Goal: Information Seeking & Learning: Find specific page/section

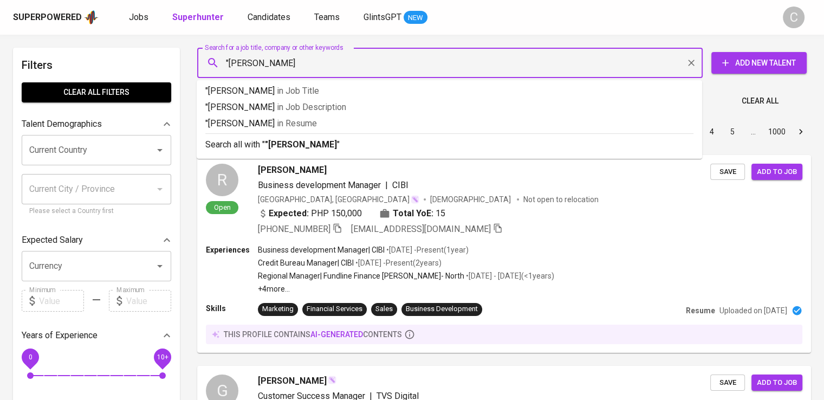
type input ""Stella Mobili""
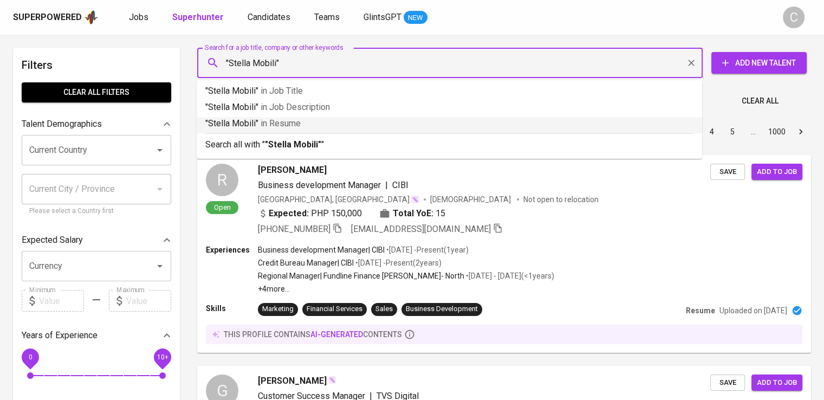
click at [375, 132] on li ""Stella Mobili" in Resume" at bounding box center [449, 125] width 505 height 16
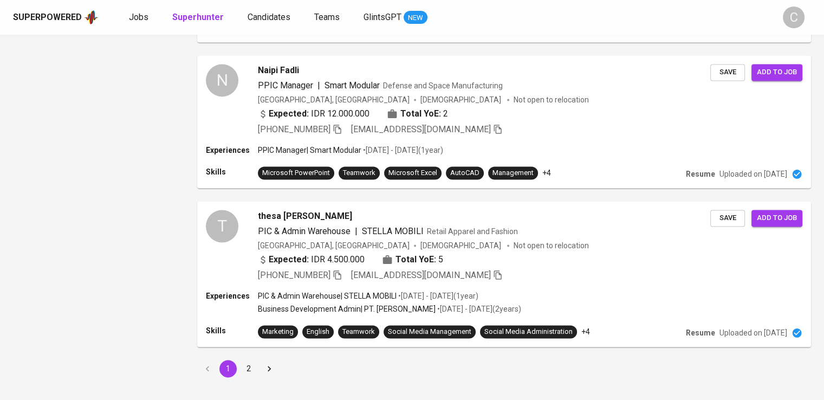
scroll to position [1532, 0]
click at [243, 360] on button "2" at bounding box center [248, 368] width 17 height 17
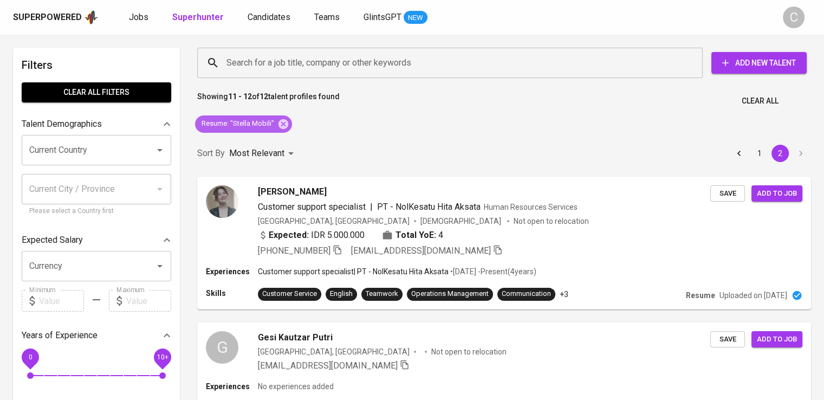
click at [275, 122] on span "Resume : "Stella Mobili"" at bounding box center [238, 124] width 86 height 10
click at [278, 123] on icon at bounding box center [283, 124] width 10 height 10
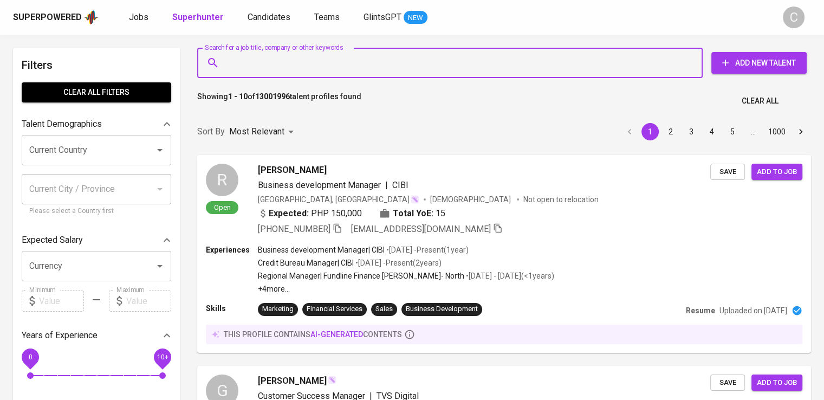
click at [326, 56] on input "Search for a job title, company or other keywords" at bounding box center [453, 63] width 458 height 21
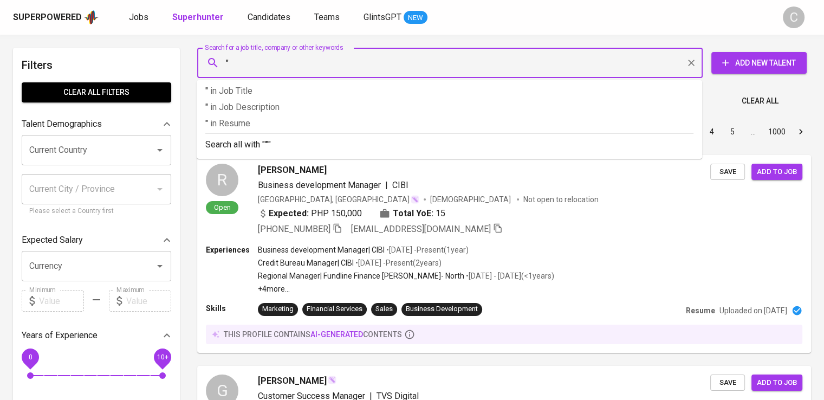
paste input "ICF VISTA INTERNATIONAL"
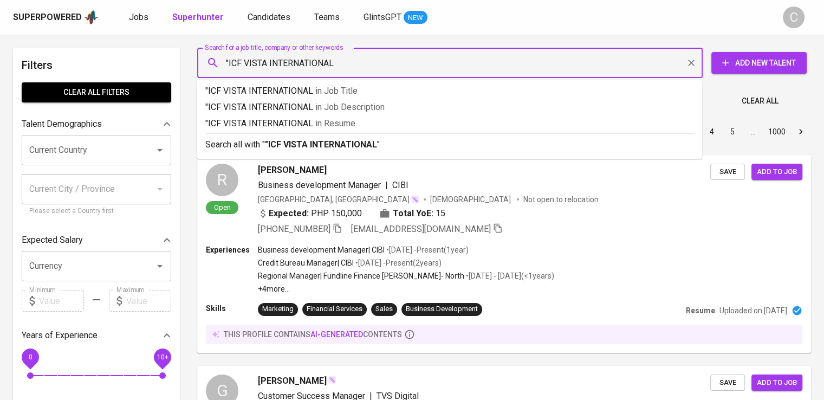
type input ""ICF VISTA INTERNATIONAL""
click at [350, 118] on span "in [GEOGRAPHIC_DATA]" at bounding box center [338, 123] width 40 height 10
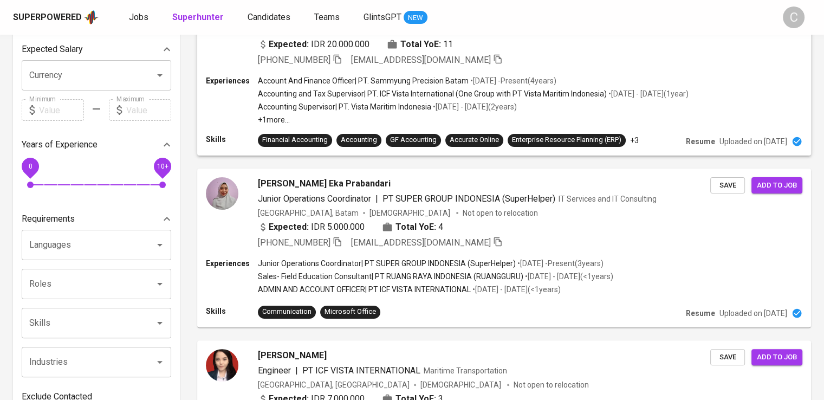
scroll to position [374, 0]
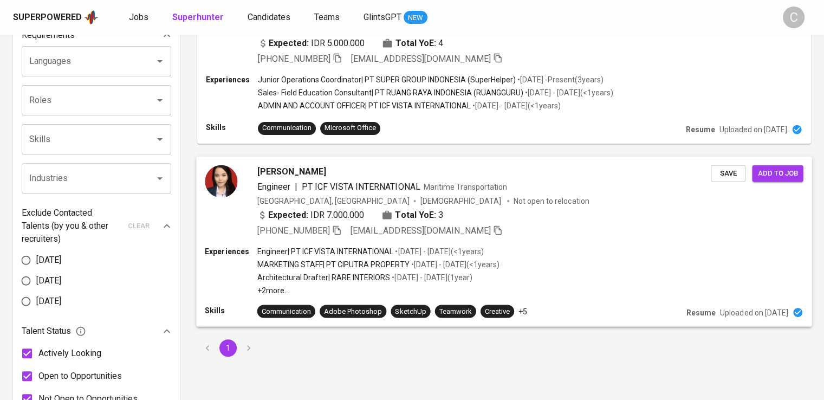
click at [360, 224] on span "[EMAIL_ADDRESS][DOMAIN_NAME]" at bounding box center [426, 230] width 152 height 13
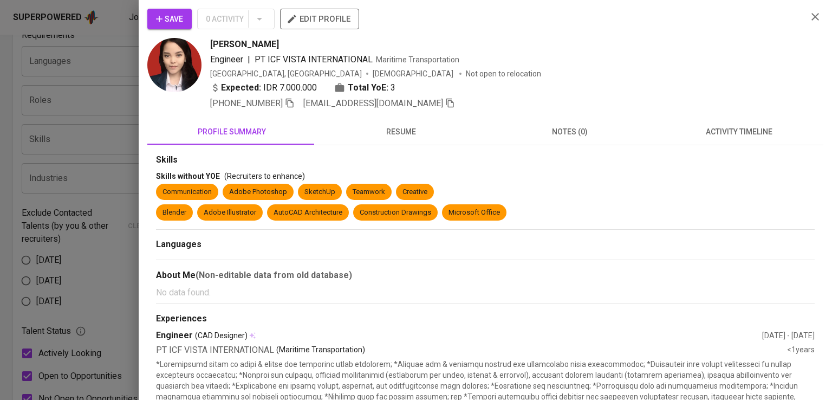
click at [630, 47] on div "[PERSON_NAME]" at bounding box center [504, 44] width 588 height 13
click at [290, 105] on icon "button" at bounding box center [290, 103] width 10 height 10
click at [21, 63] on div at bounding box center [416, 200] width 832 height 400
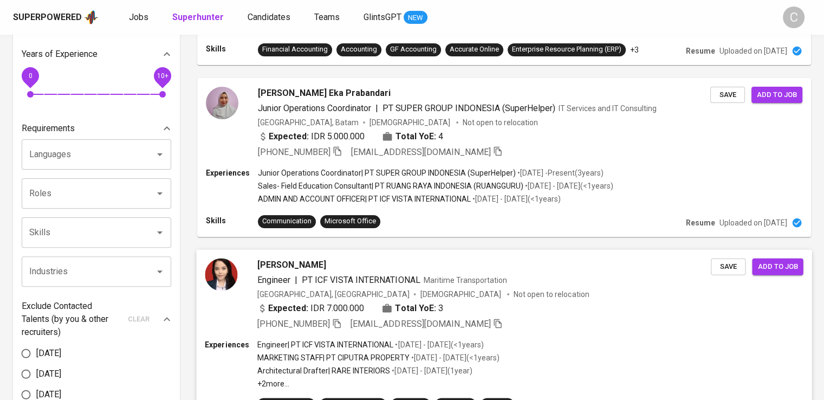
scroll to position [0, 0]
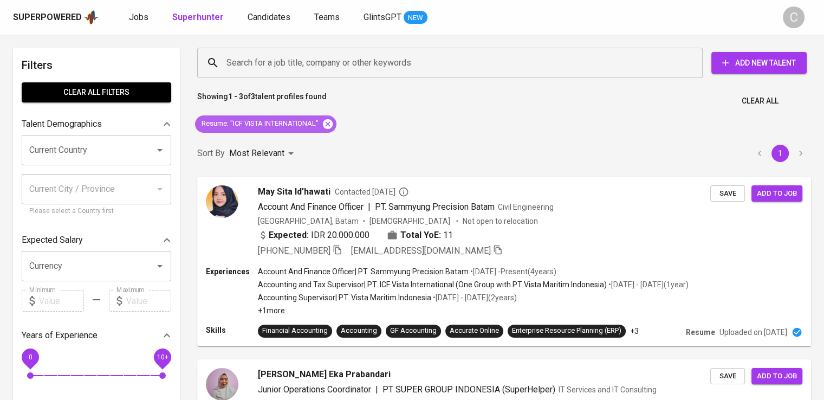
click at [334, 121] on icon at bounding box center [328, 124] width 12 height 12
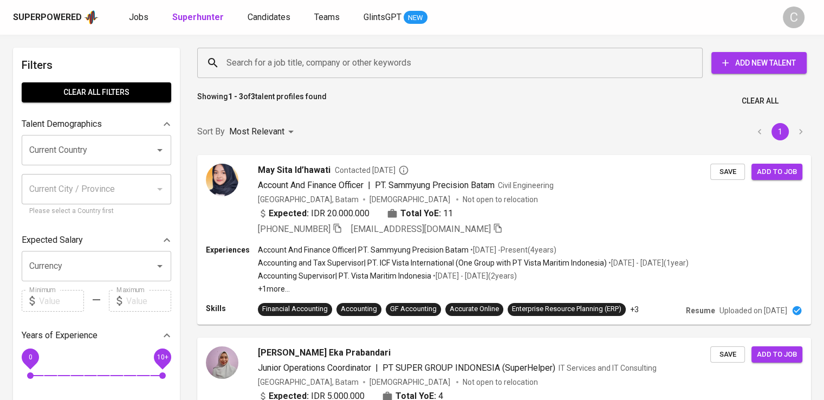
click at [314, 59] on input "Search for a job title, company or other keywords" at bounding box center [453, 63] width 458 height 21
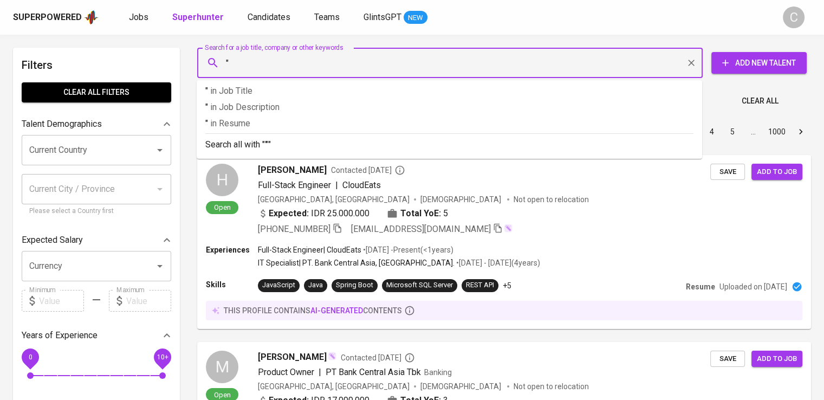
paste input "Transsion Holdings [GEOGRAPHIC_DATA]"
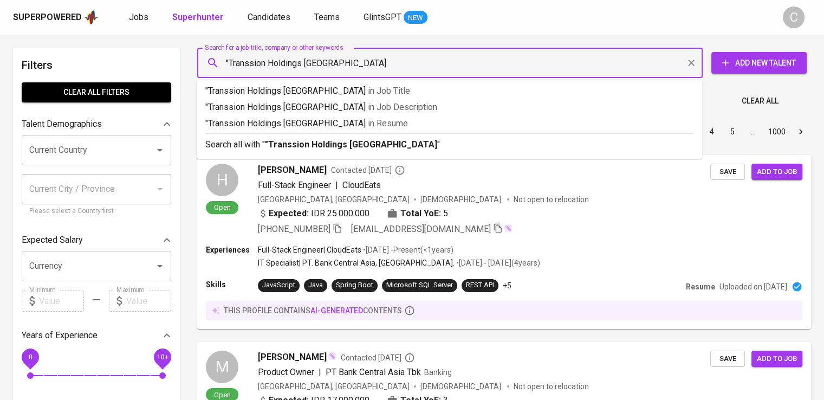
type input ""Transsion Holdings Indonesia""
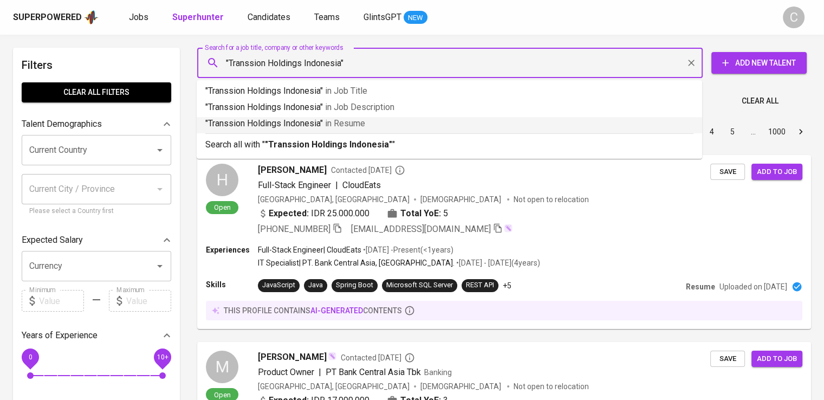
click at [342, 120] on span "in [GEOGRAPHIC_DATA]" at bounding box center [345, 123] width 40 height 10
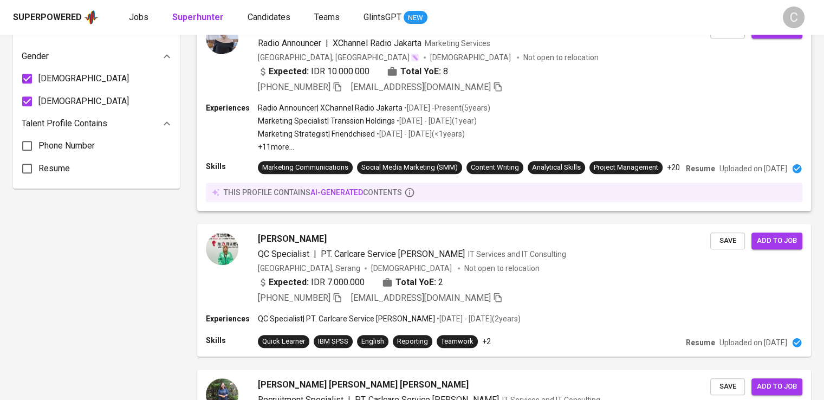
scroll to position [829, 0]
